Goal: Check status: Check status

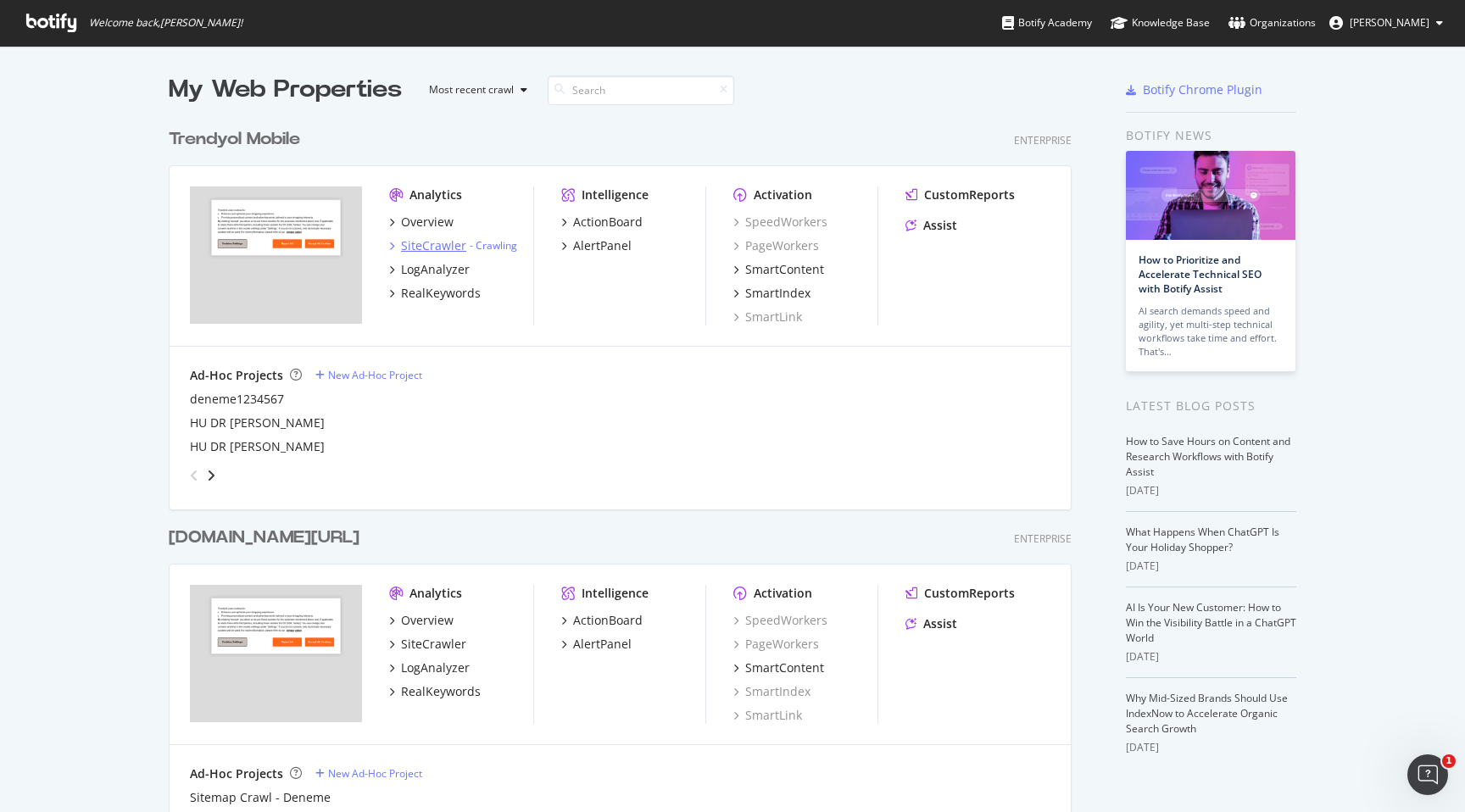
click at [466, 244] on div "- Crawling" at bounding box center [492, 246] width 51 height 14
